Goal: Task Accomplishment & Management: Manage account settings

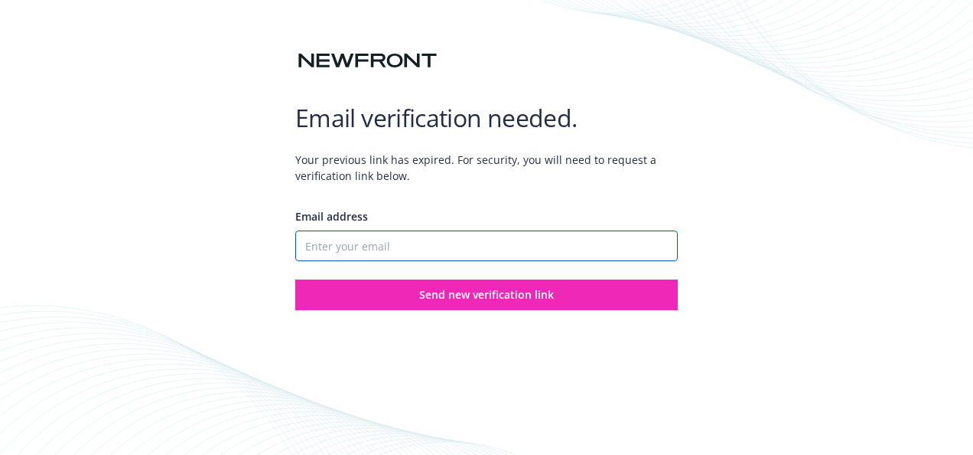
click at [438, 259] on input "Email address" at bounding box center [486, 245] width 383 height 31
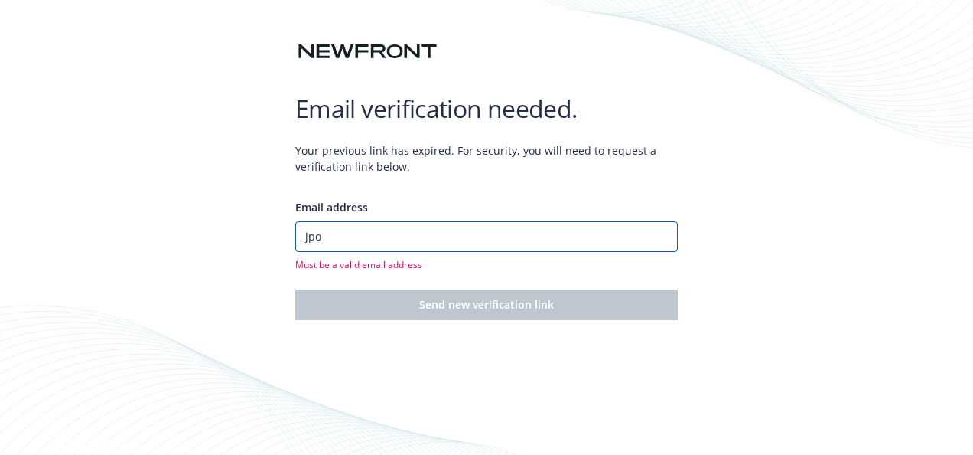
type input "[EMAIL_ADDRESS][DOMAIN_NAME]"
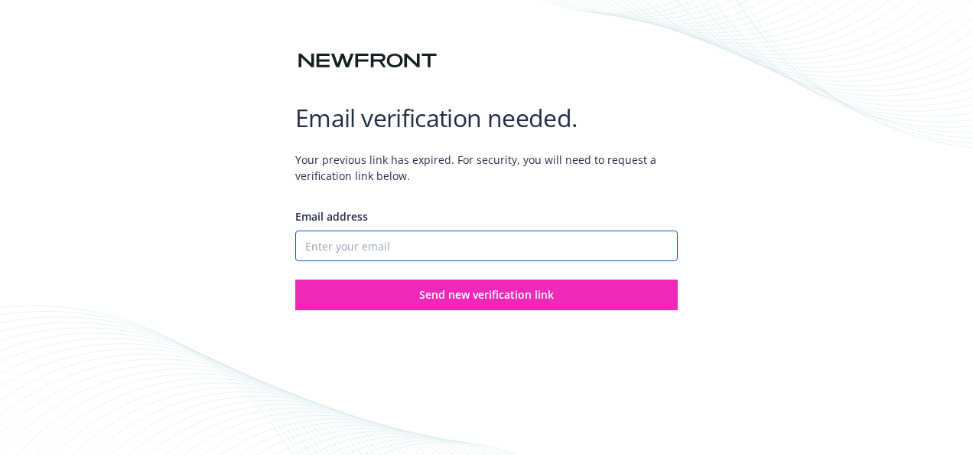
click at [440, 248] on input "Email address" at bounding box center [486, 245] width 383 height 31
type input "[EMAIL_ADDRESS][DOMAIN_NAME]"
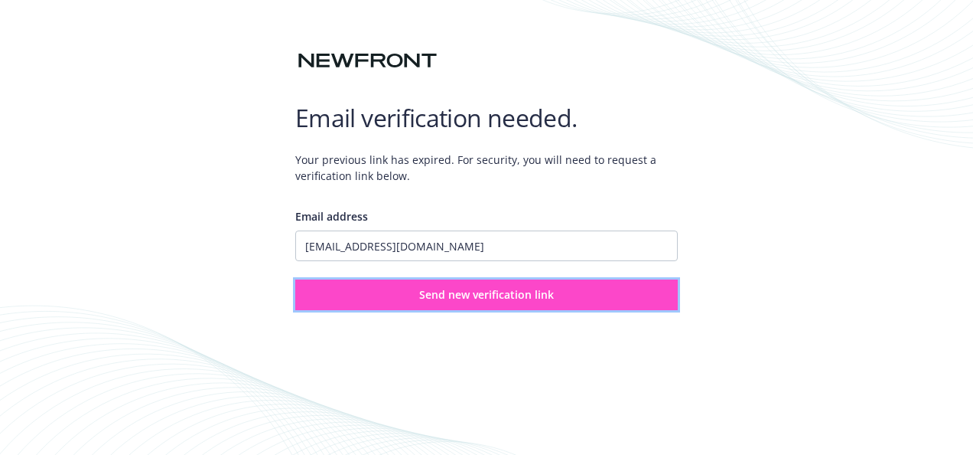
click at [518, 305] on button "Send new verification link" at bounding box center [486, 294] width 383 height 31
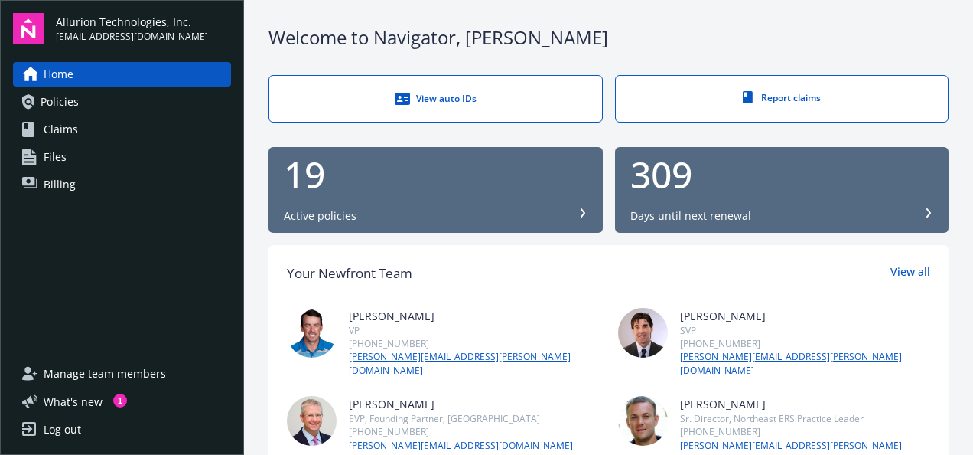
click at [80, 186] on link "Billing" at bounding box center [122, 184] width 218 height 24
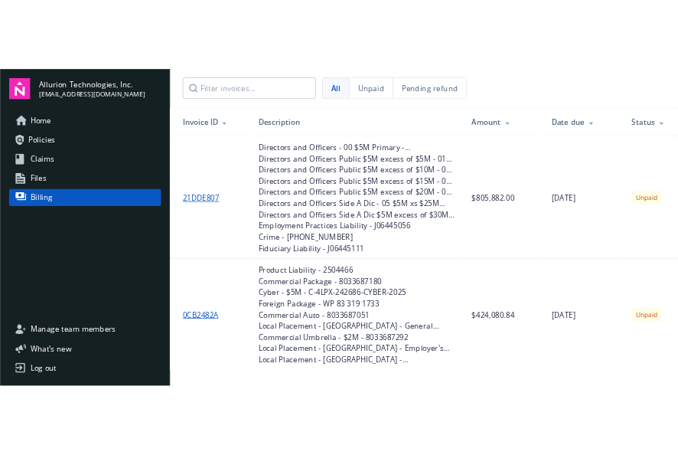
scroll to position [5, 0]
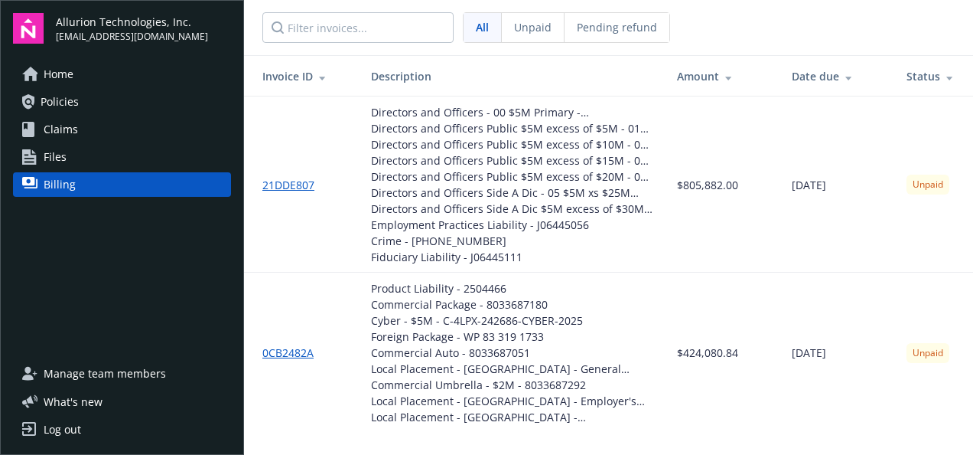
click at [60, 77] on span "Home" at bounding box center [59, 74] width 30 height 24
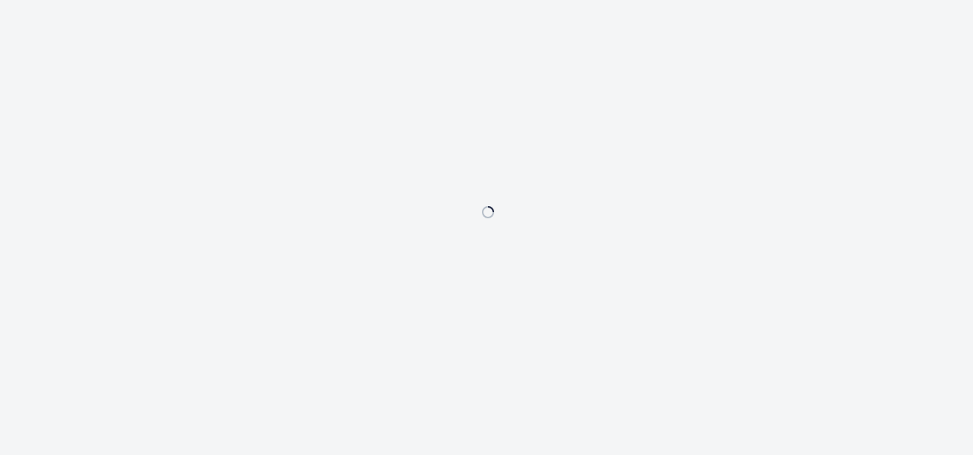
drag, startPoint x: 710, startPoint y: 1, endPoint x: 386, endPoint y: 132, distance: 349.1
click at [386, 132] on div at bounding box center [486, 227] width 973 height 455
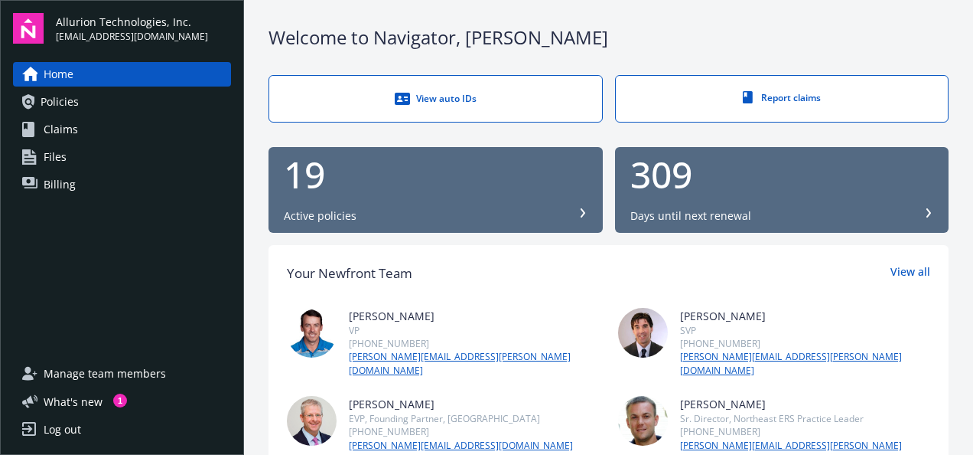
click at [74, 178] on link "Billing" at bounding box center [122, 184] width 218 height 24
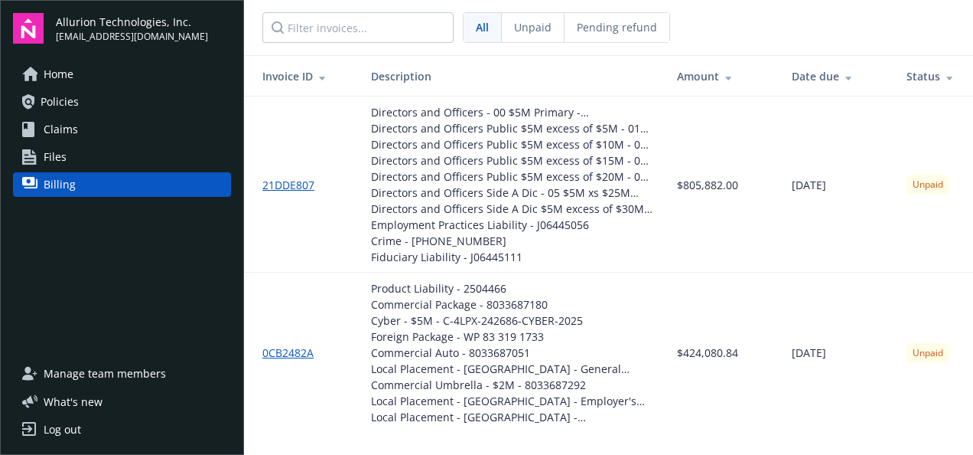
scroll to position [5, 0]
